Goal: Information Seeking & Learning: Learn about a topic

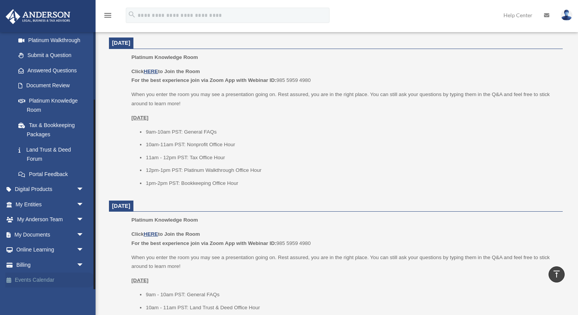
scroll to position [638, 0]
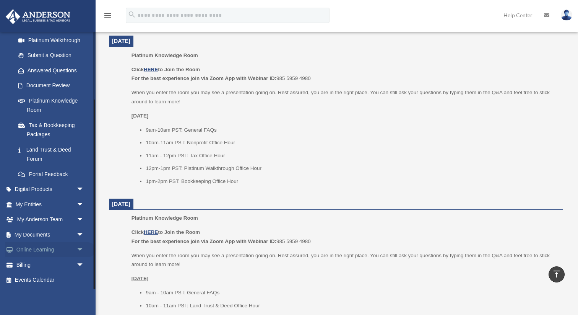
click at [43, 250] on link "Online Learning arrow_drop_down" at bounding box center [50, 249] width 90 height 15
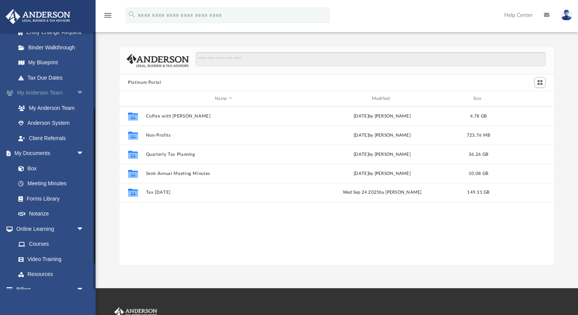
scroll to position [170, 0]
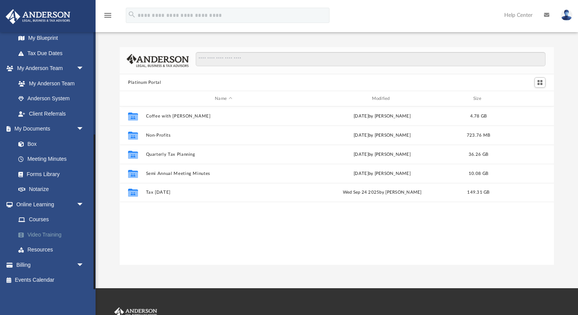
click at [42, 235] on link "Video Training" at bounding box center [53, 234] width 85 height 15
click at [41, 217] on link "Courses" at bounding box center [53, 219] width 85 height 15
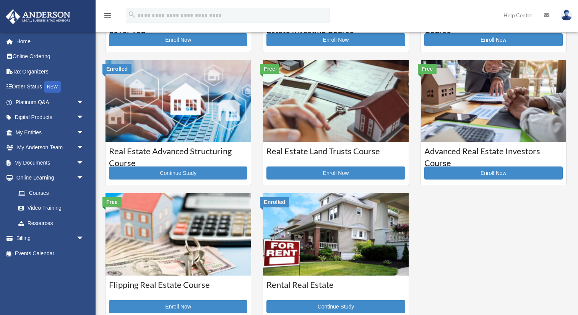
scroll to position [119, 0]
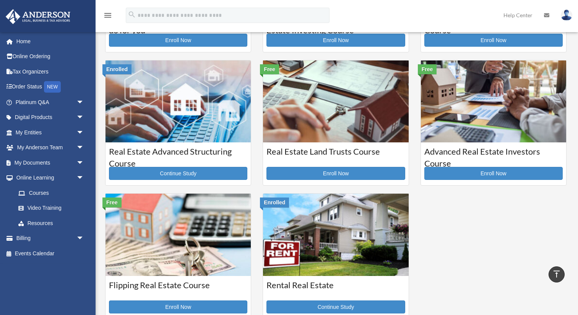
click at [335, 235] on img at bounding box center [335, 235] width 145 height 82
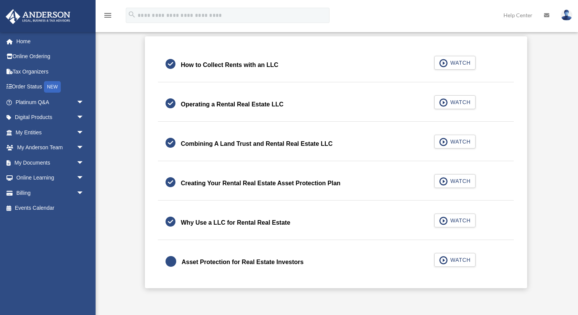
scroll to position [229, 0]
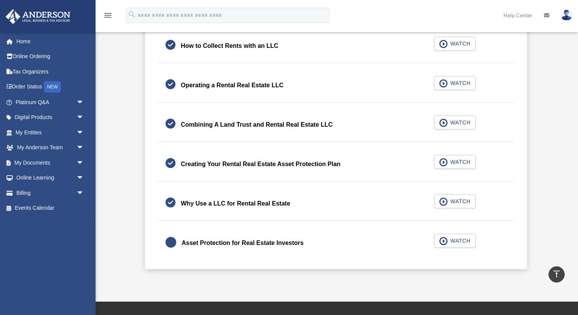
click at [234, 245] on div "Asset Protection for Real Estate Investors" at bounding box center [243, 243] width 122 height 11
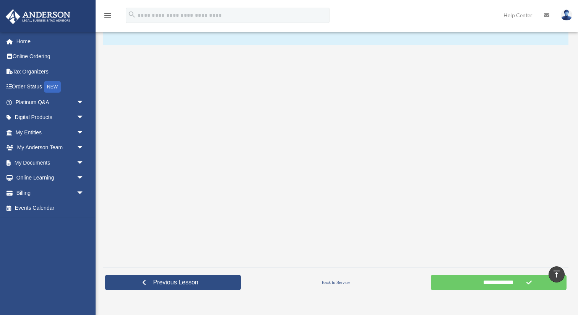
scroll to position [104, 0]
